Goal: Find contact information: Find contact information

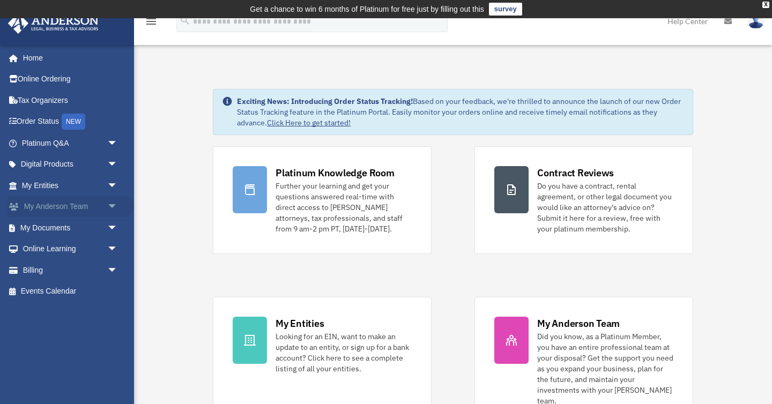
click at [30, 205] on link "My Anderson Team arrow_drop_down" at bounding box center [71, 206] width 126 height 21
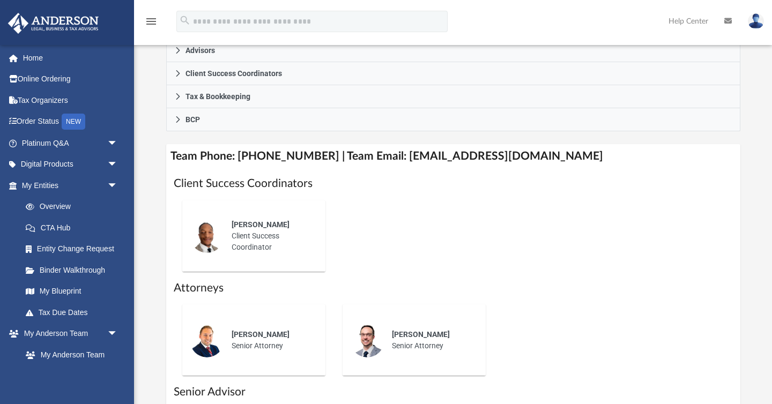
scroll to position [343, 0]
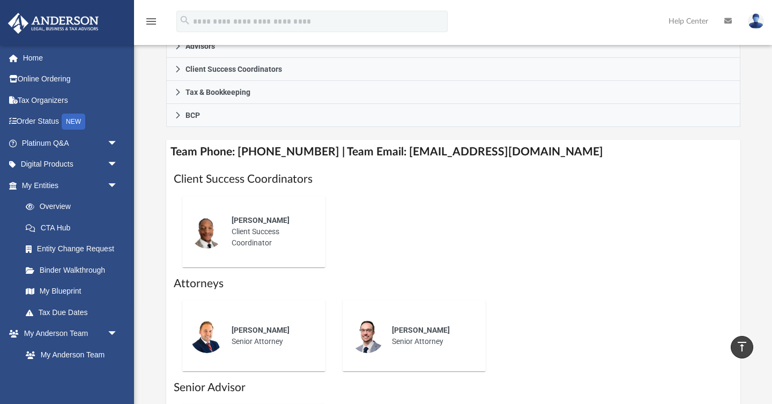
click at [436, 164] on h4 "Team Phone: [PHONE_NUMBER] | Team Email: [EMAIL_ADDRESS][DOMAIN_NAME]" at bounding box center [453, 152] width 574 height 24
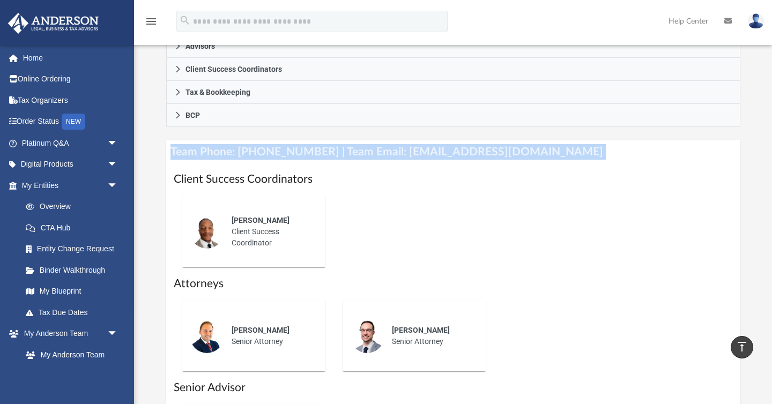
click at [436, 164] on h4 "Team Phone: [PHONE_NUMBER] | Team Email: [EMAIL_ADDRESS][DOMAIN_NAME]" at bounding box center [453, 152] width 574 height 24
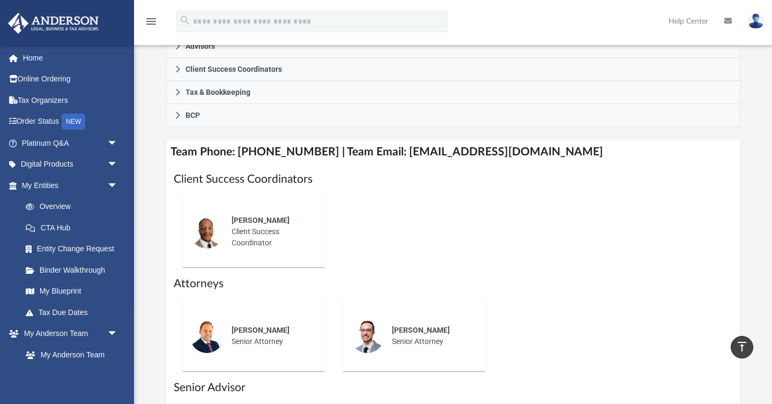
click at [436, 164] on h4 "Team Phone: [PHONE_NUMBER] | Team Email: [EMAIL_ADDRESS][DOMAIN_NAME]" at bounding box center [453, 152] width 574 height 24
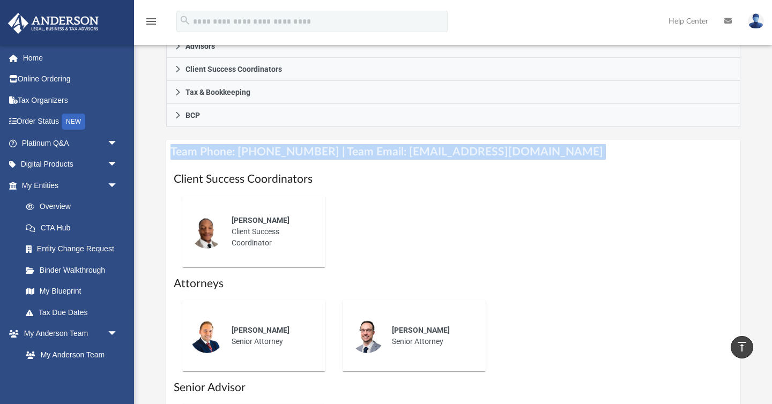
click at [398, 182] on div "Client Success Coordinators [PERSON_NAME] Client Success Coordinator Attorneys …" at bounding box center [453, 327] width 574 height 327
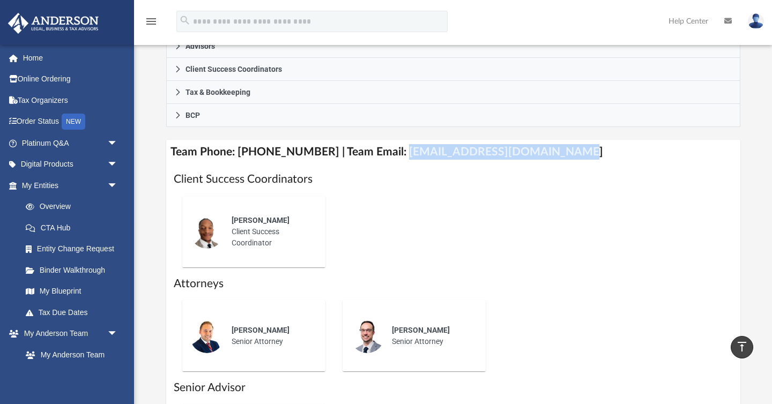
drag, startPoint x: 388, startPoint y: 168, endPoint x: 549, endPoint y: 172, distance: 161.9
click at [549, 164] on h4 "Team Phone: [PHONE_NUMBER] | Team Email: [EMAIL_ADDRESS][DOMAIN_NAME]" at bounding box center [453, 152] width 574 height 24
copy h4 "[EMAIL_ADDRESS][DOMAIN_NAME]"
click at [414, 182] on div "Client Success Coordinators [PERSON_NAME] Client Success Coordinator Attorneys …" at bounding box center [453, 327] width 574 height 327
click at [406, 164] on h4 "Team Phone: [PHONE_NUMBER] | Team Email: [EMAIL_ADDRESS][DOMAIN_NAME]" at bounding box center [453, 152] width 574 height 24
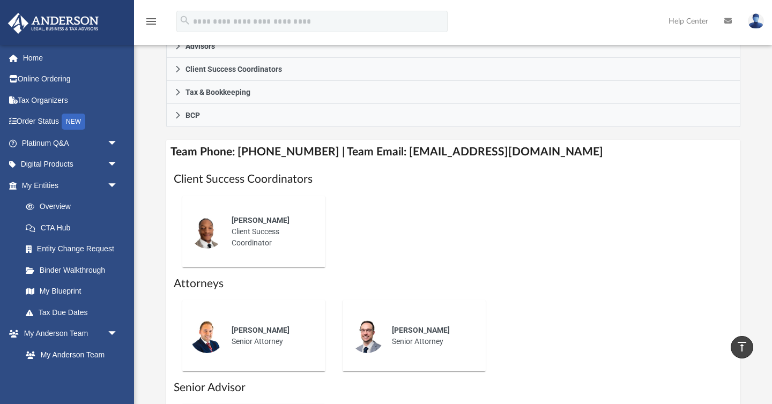
click at [406, 164] on h4 "Team Phone: [PHONE_NUMBER] | Team Email: [EMAIL_ADDRESS][DOMAIN_NAME]" at bounding box center [453, 152] width 574 height 24
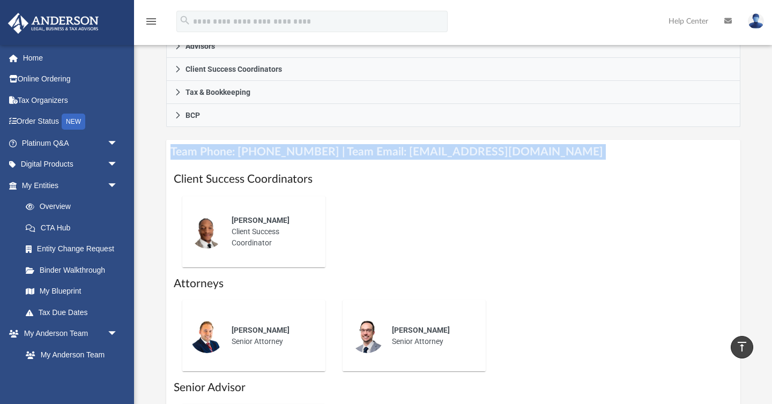
click at [406, 164] on h4 "Team Phone: [PHONE_NUMBER] | Team Email: [EMAIL_ADDRESS][DOMAIN_NAME]" at bounding box center [453, 152] width 574 height 24
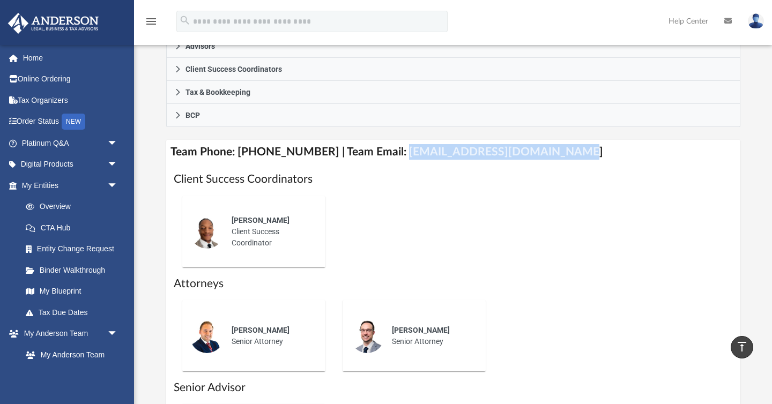
drag, startPoint x: 386, startPoint y: 169, endPoint x: 549, endPoint y: 170, distance: 162.9
click at [549, 164] on h4 "Team Phone: [PHONE_NUMBER] | Team Email: [EMAIL_ADDRESS][DOMAIN_NAME]" at bounding box center [453, 152] width 574 height 24
copy h4 "[EMAIL_ADDRESS][DOMAIN_NAME]"
